Goal: Navigation & Orientation: Find specific page/section

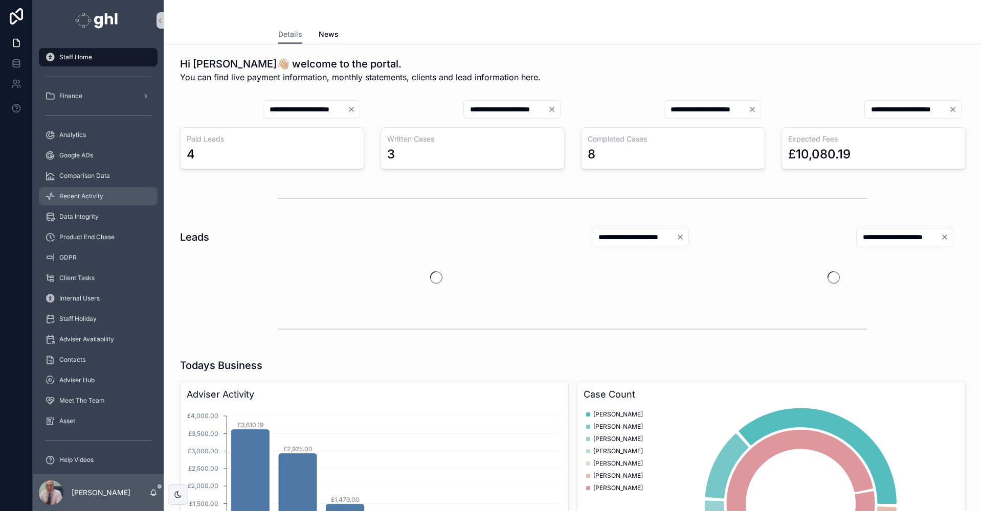
drag, startPoint x: 79, startPoint y: 194, endPoint x: 143, endPoint y: 197, distance: 64.0
click at [79, 194] on span "Recent Activity" at bounding box center [81, 196] width 44 height 8
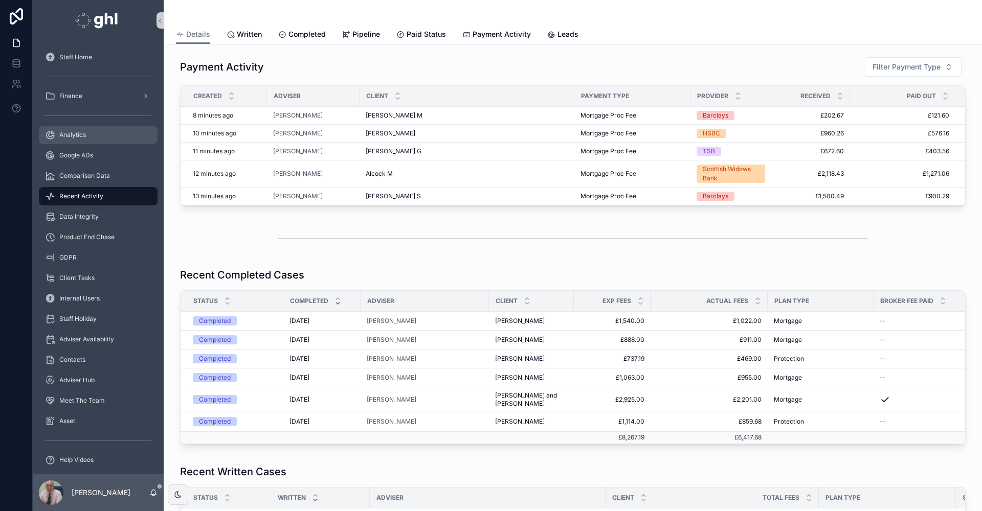
click at [64, 131] on span "Analytics" at bounding box center [72, 135] width 27 height 8
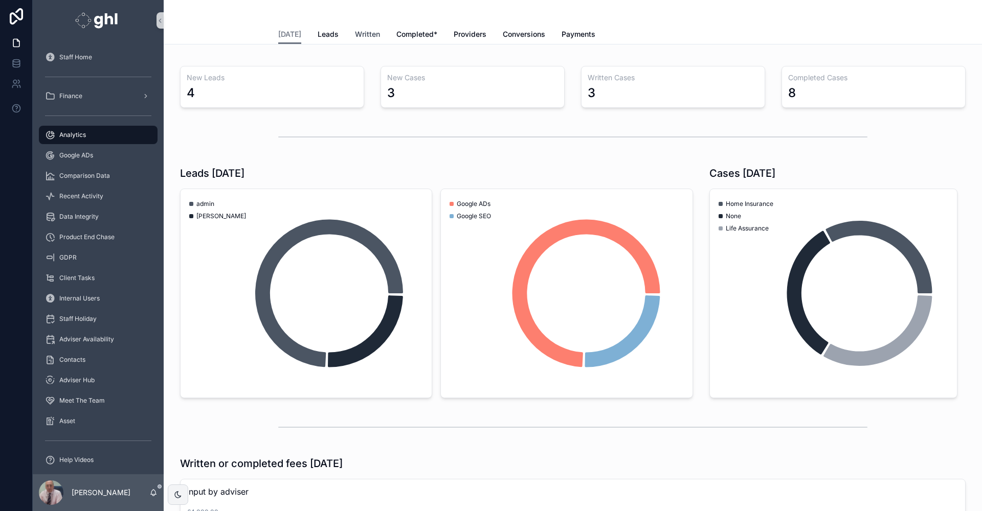
click at [358, 34] on span "Written" at bounding box center [367, 34] width 25 height 10
